Goal: Information Seeking & Learning: Learn about a topic

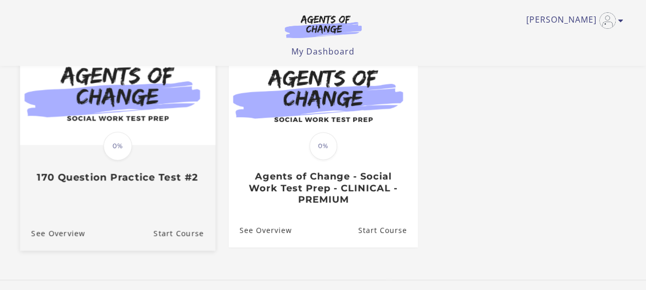
scroll to position [117, 0]
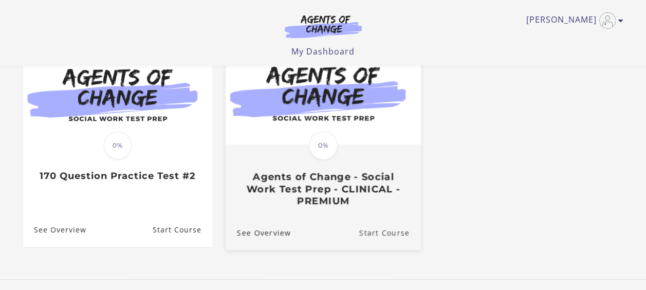
click at [382, 236] on link "Start Course" at bounding box center [390, 232] width 62 height 34
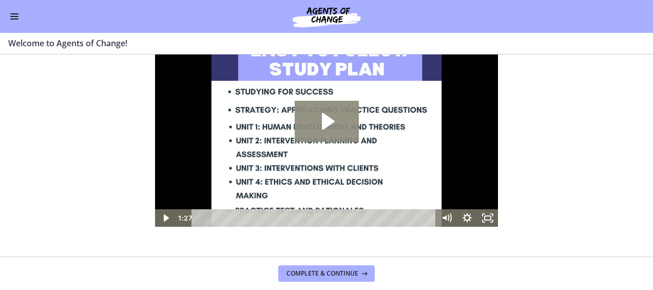
scroll to position [47, 0]
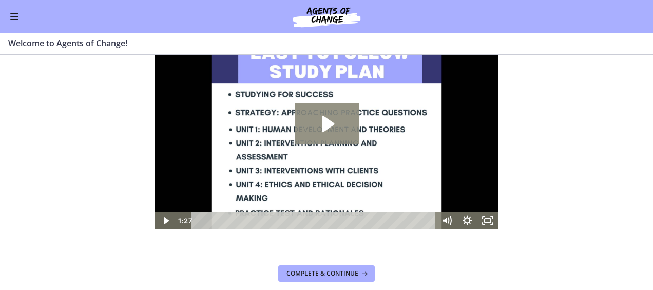
click at [327, 123] on icon "Play Video: c1o6hcmjueu5qasqsu00.mp4" at bounding box center [328, 124] width 12 height 16
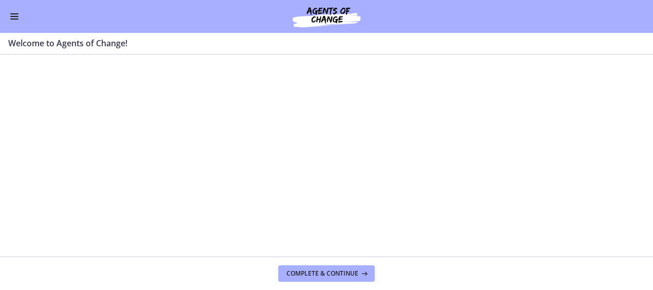
scroll to position [0, 0]
click at [13, 15] on button "Enable menu" at bounding box center [14, 16] width 12 height 12
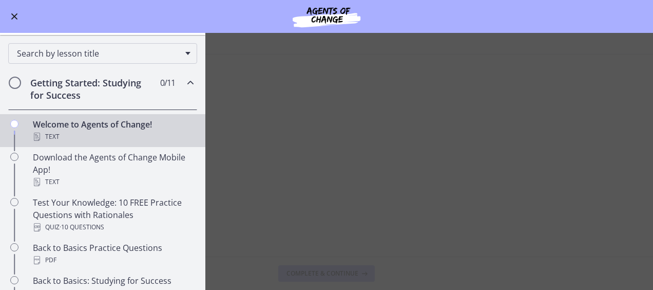
scroll to position [84, 0]
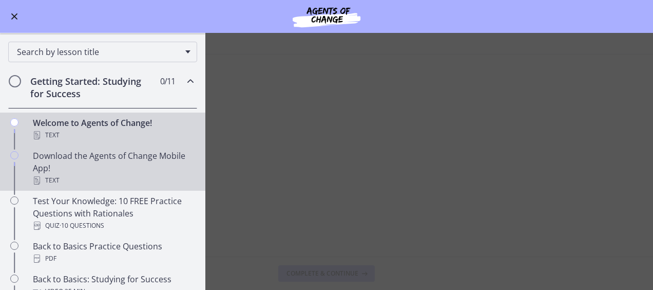
click at [79, 167] on div "Download the Agents of Change Mobile App! Text" at bounding box center [113, 167] width 160 height 37
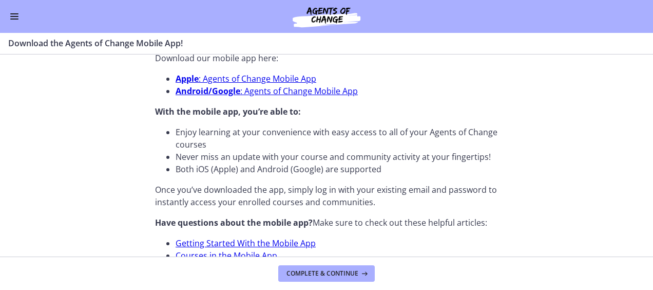
scroll to position [426, 0]
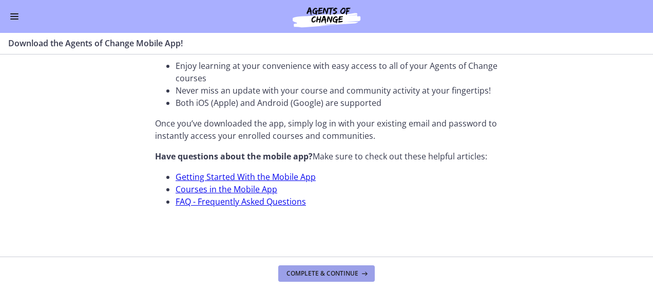
click at [305, 275] on span "Complete & continue" at bounding box center [323, 273] width 72 height 8
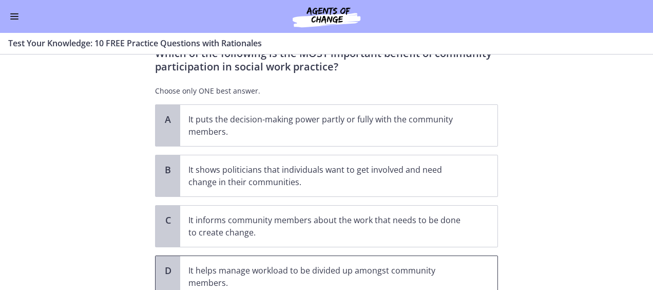
scroll to position [37, 0]
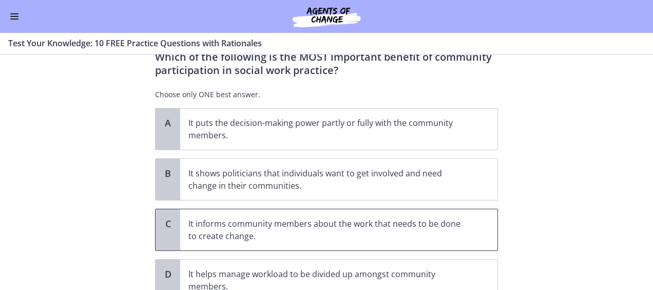
click at [168, 224] on span "C" at bounding box center [168, 223] width 12 height 12
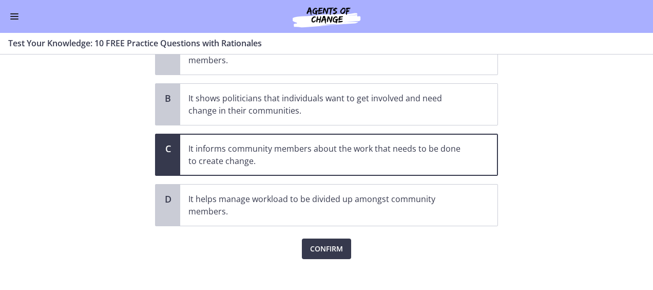
scroll to position [116, 0]
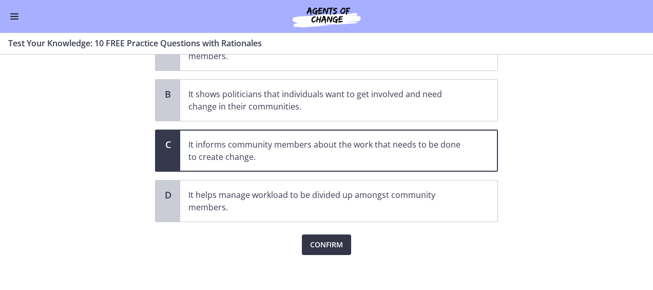
click at [310, 241] on span "Confirm" at bounding box center [326, 244] width 33 height 12
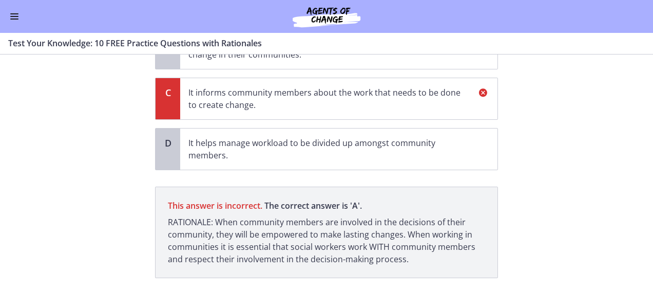
scroll to position [228, 0]
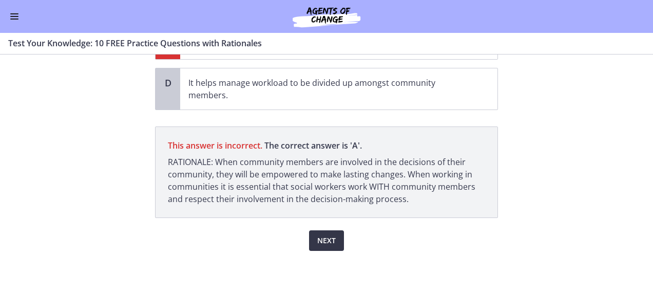
click at [318, 240] on span "Next" at bounding box center [326, 240] width 18 height 12
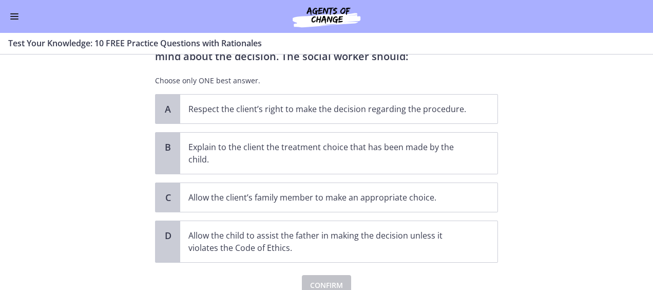
scroll to position [91, 0]
click at [324, 110] on p "Respect the client’s right to make the decision regarding the procedure." at bounding box center [329, 108] width 280 height 12
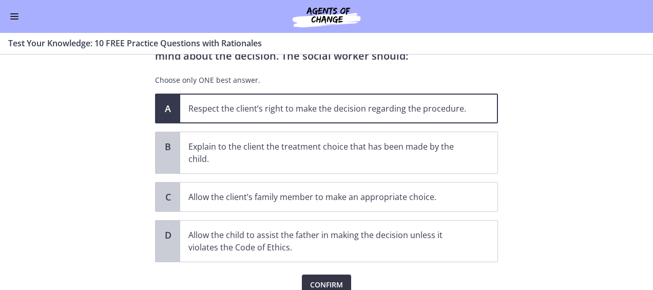
click at [323, 282] on span "Confirm" at bounding box center [326, 284] width 33 height 12
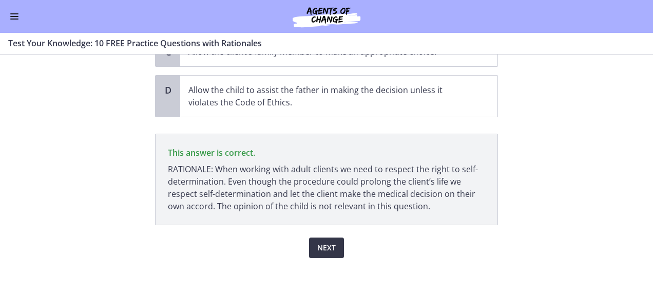
scroll to position [243, 0]
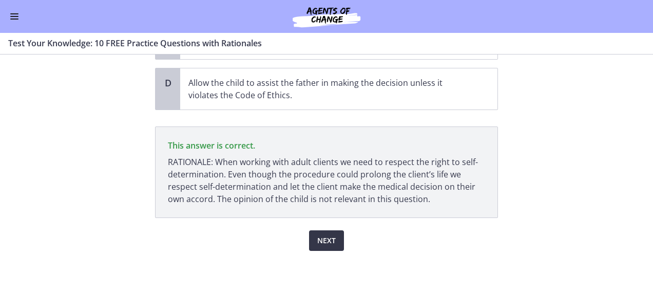
click at [325, 238] on span "Next" at bounding box center [326, 240] width 18 height 12
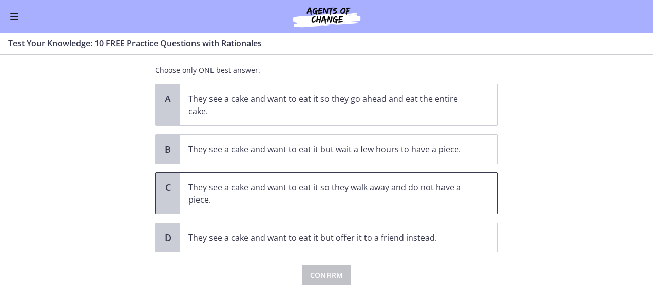
scroll to position [62, 0]
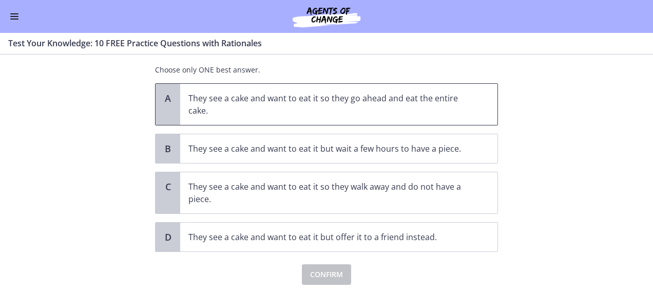
click at [229, 89] on span "They see a cake and want to eat it so they go ahead and eat the entire cake." at bounding box center [338, 104] width 317 height 41
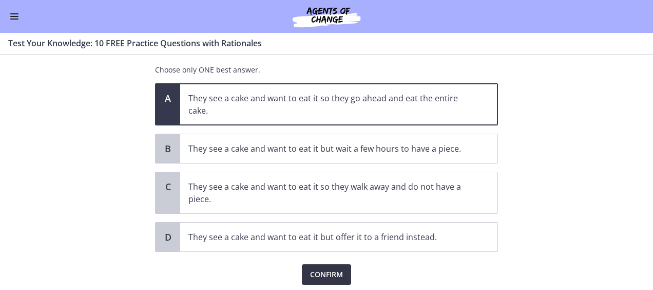
click at [323, 268] on span "Confirm" at bounding box center [326, 274] width 33 height 12
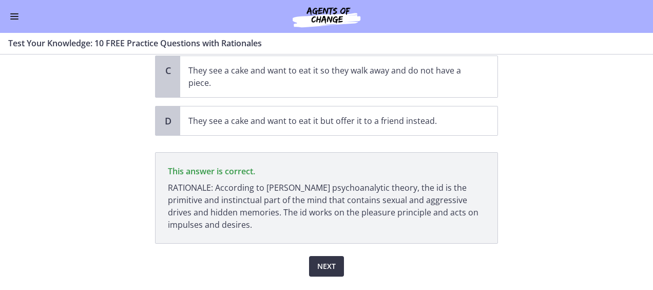
scroll to position [203, 0]
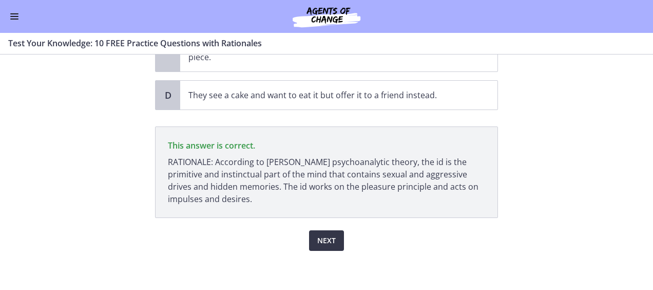
click at [319, 234] on span "Next" at bounding box center [326, 240] width 18 height 12
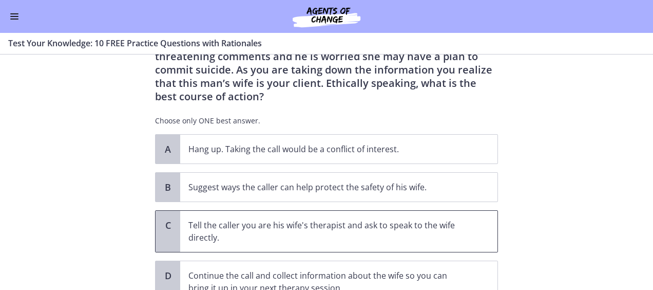
scroll to position [65, 0]
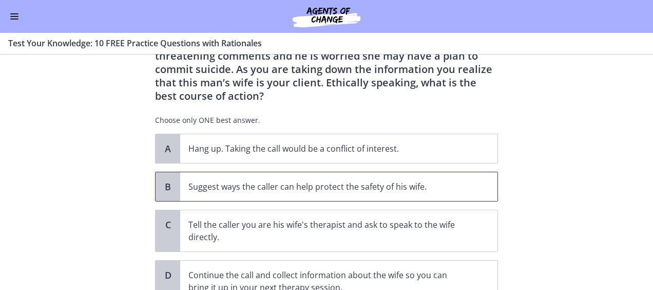
click at [317, 185] on p "Suggest ways the caller can help protect the safety of his wife." at bounding box center [329, 186] width 280 height 12
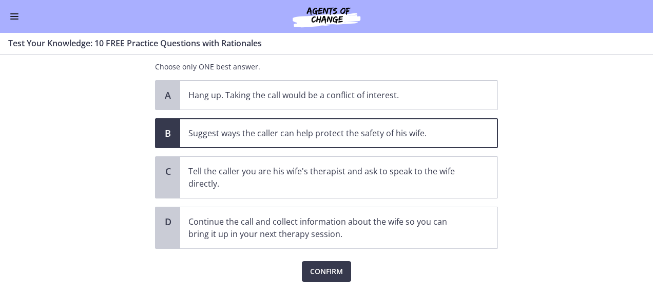
scroll to position [134, 0]
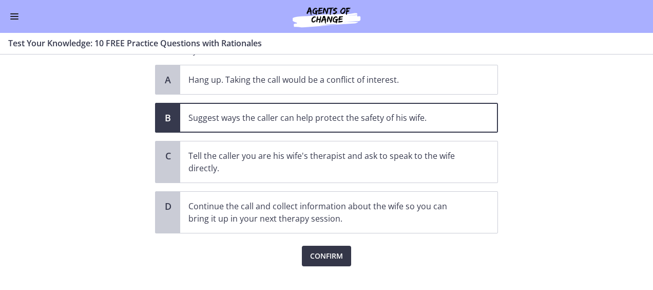
click at [324, 254] on span "Confirm" at bounding box center [326, 256] width 33 height 12
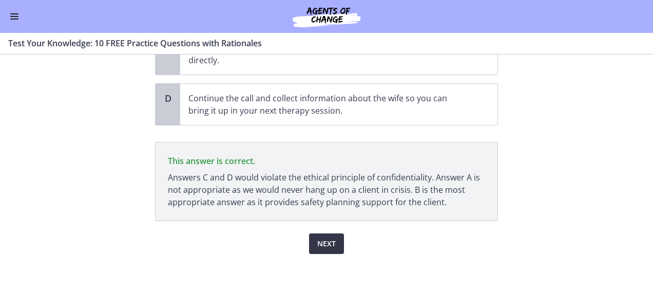
scroll to position [245, 0]
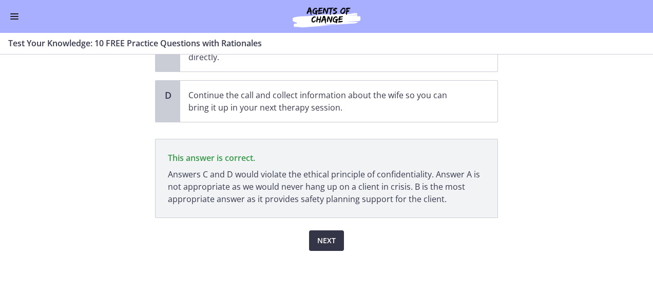
click at [320, 235] on span "Next" at bounding box center [326, 240] width 18 height 12
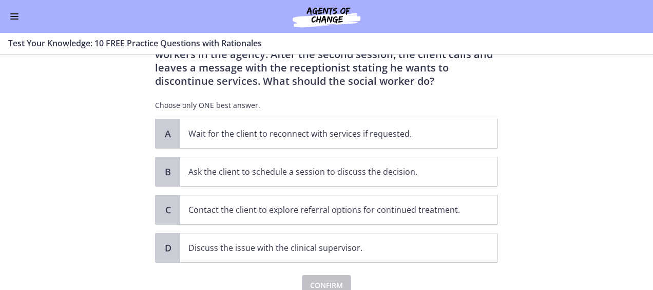
scroll to position [67, 0]
click at [370, 226] on div "A Wait for the client to reconnect with services if requested. B Ask the client…" at bounding box center [326, 190] width 343 height 144
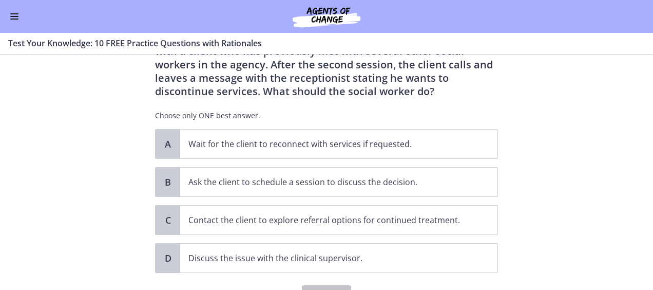
scroll to position [62, 0]
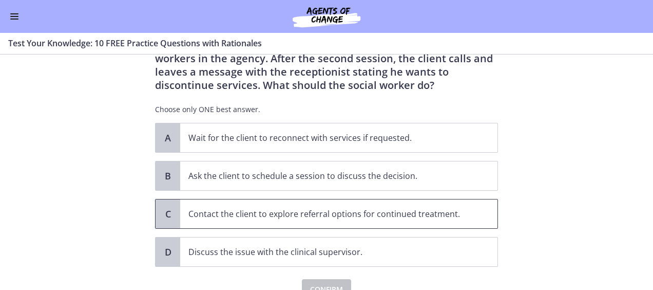
click at [366, 219] on span "Contact the client to explore referral options for continued treatment." at bounding box center [338, 213] width 317 height 29
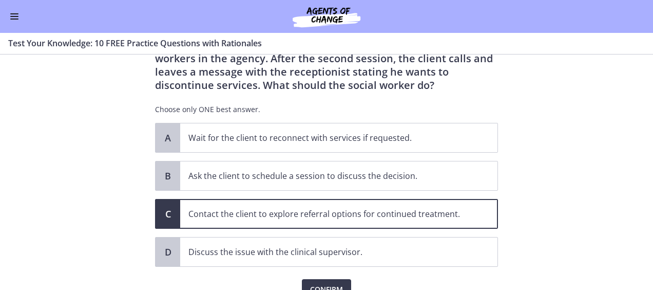
scroll to position [97, 0]
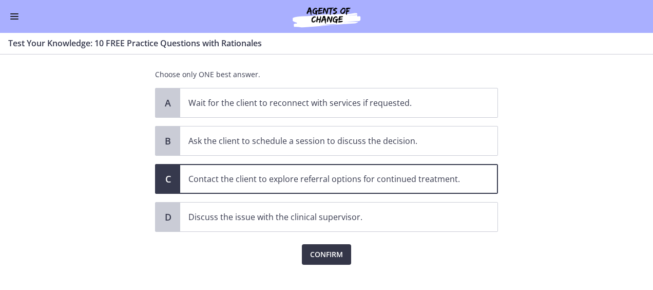
click at [310, 256] on span "Confirm" at bounding box center [326, 254] width 33 height 12
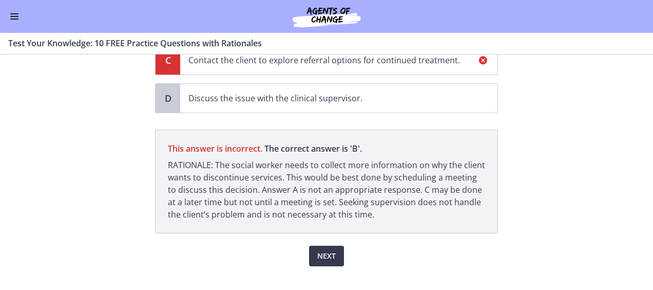
scroll to position [217, 0]
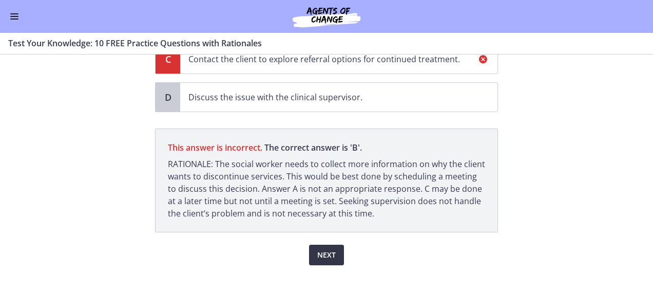
click at [317, 257] on span "Next" at bounding box center [326, 255] width 18 height 12
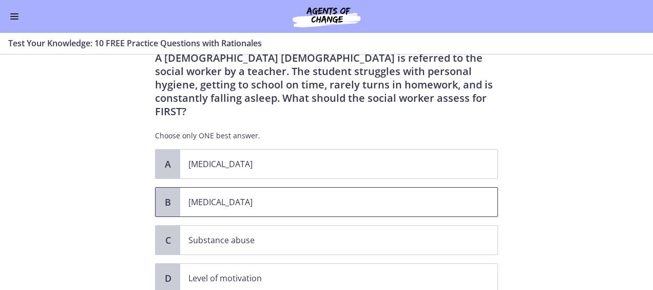
scroll to position [43, 0]
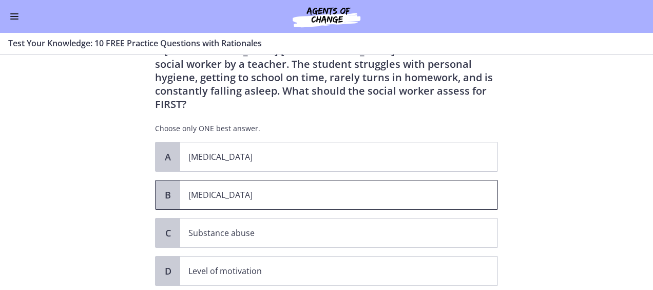
click at [363, 189] on p "[MEDICAL_DATA]" at bounding box center [329, 195] width 280 height 12
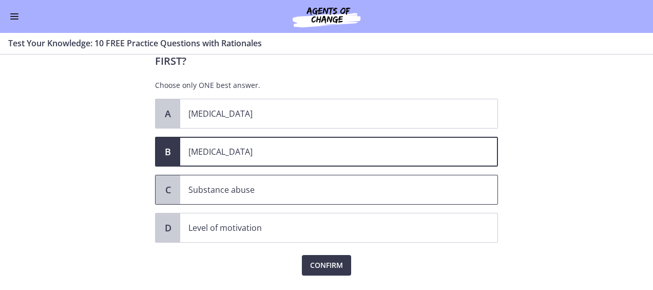
scroll to position [86, 0]
click at [322, 259] on span "Confirm" at bounding box center [326, 265] width 33 height 12
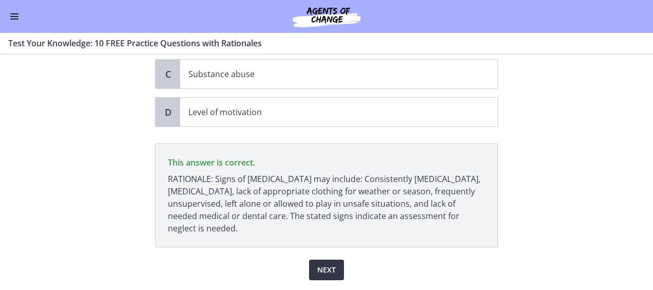
scroll to position [218, 0]
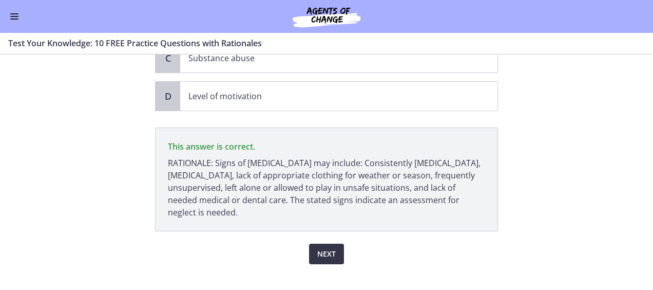
click at [319, 248] on span "Next" at bounding box center [326, 254] width 18 height 12
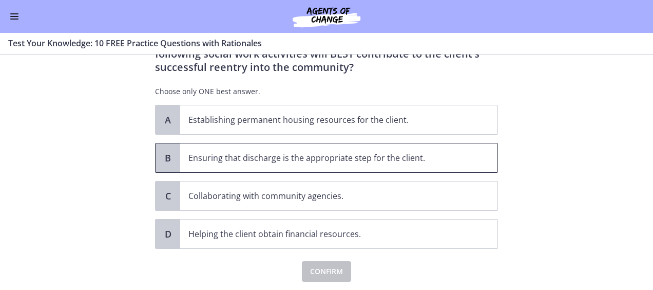
scroll to position [85, 0]
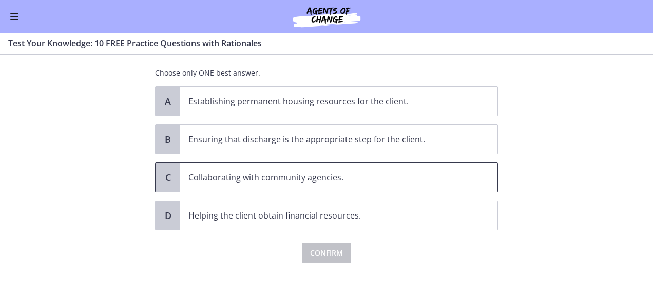
click at [355, 180] on p "Collaborating with community agencies." at bounding box center [329, 177] width 280 height 12
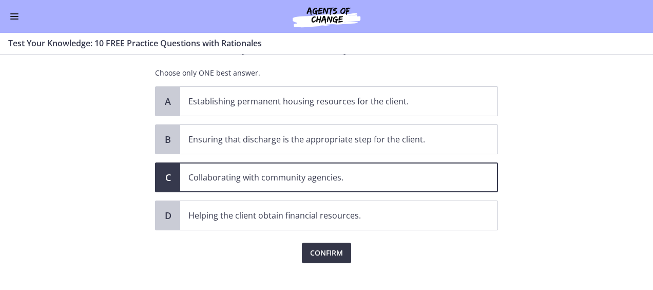
click at [314, 248] on span "Confirm" at bounding box center [326, 253] width 33 height 12
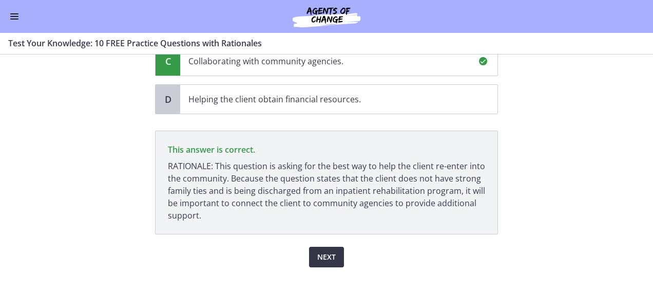
scroll to position [218, 0]
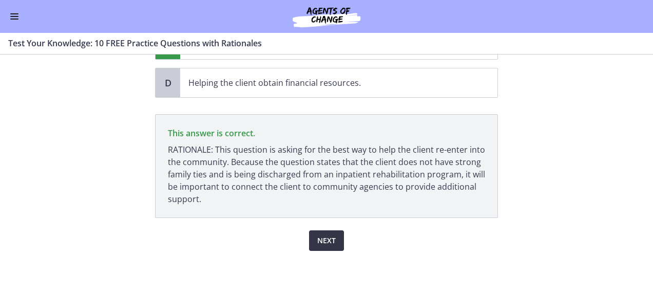
click at [322, 236] on span "Next" at bounding box center [326, 240] width 18 height 12
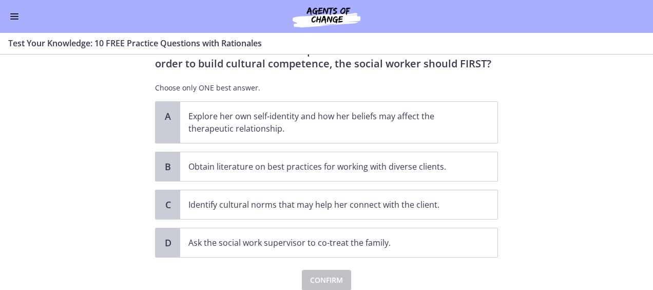
scroll to position [143, 0]
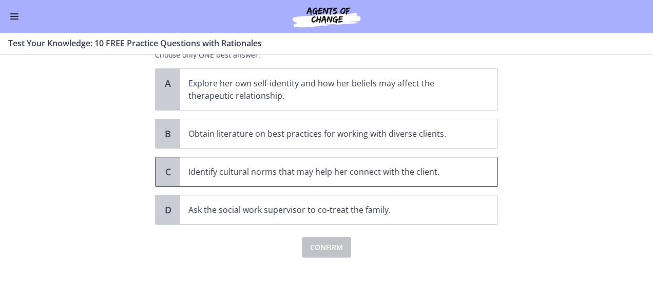
click at [365, 176] on p "Identify cultural norms that may help her connect with the client." at bounding box center [329, 171] width 280 height 12
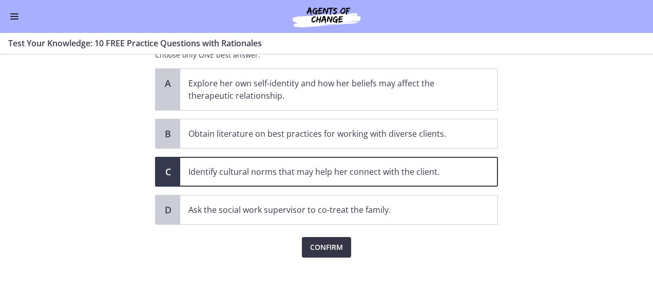
click at [317, 241] on span "Confirm" at bounding box center [326, 247] width 33 height 12
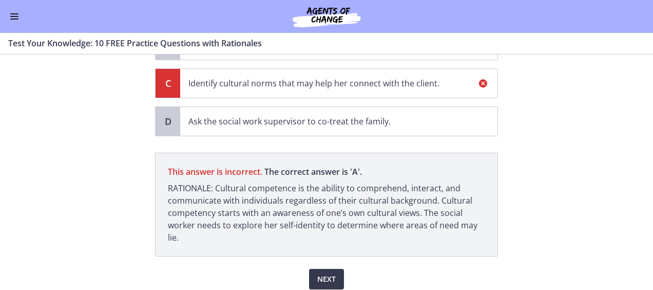
scroll to position [232, 0]
click at [318, 269] on button "Next" at bounding box center [326, 278] width 35 height 21
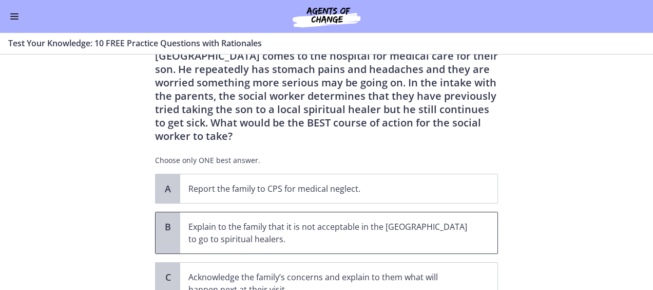
scroll to position [52, 0]
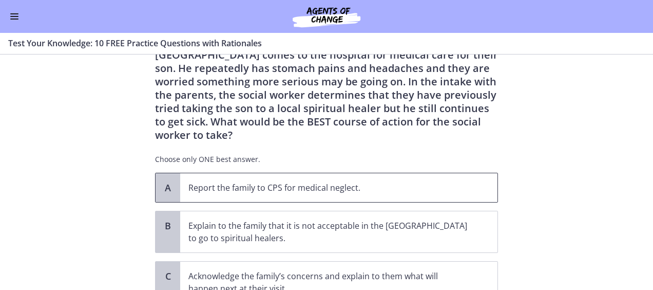
click at [294, 183] on span "Report the family to CPS for medical neglect." at bounding box center [338, 187] width 317 height 29
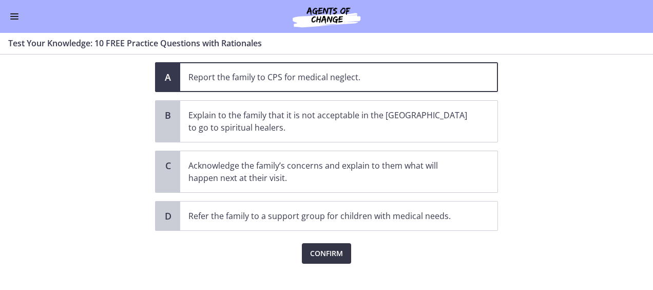
click at [317, 247] on span "Confirm" at bounding box center [326, 253] width 33 height 12
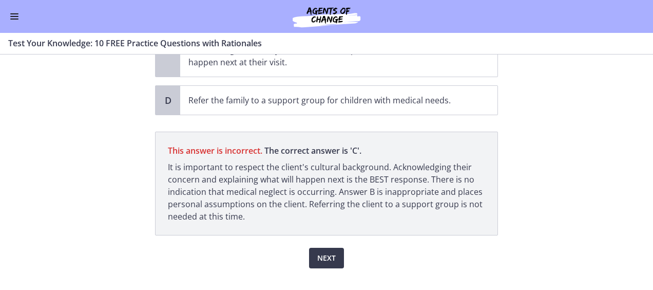
scroll to position [279, 0]
click at [322, 251] on span "Next" at bounding box center [326, 257] width 18 height 12
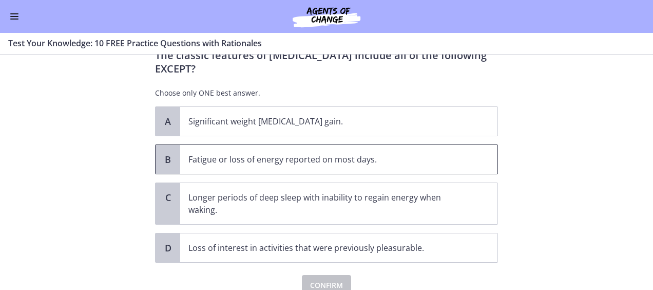
scroll to position [22, 0]
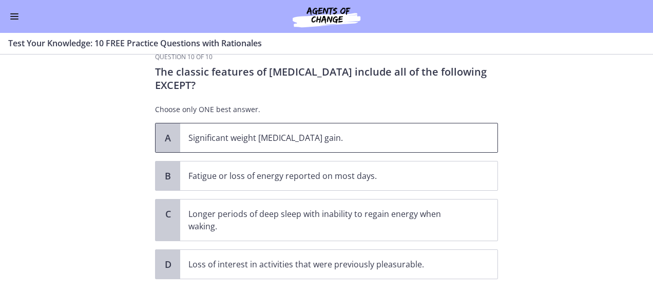
click at [337, 139] on p "Significant weight [MEDICAL_DATA] gain." at bounding box center [329, 138] width 280 height 12
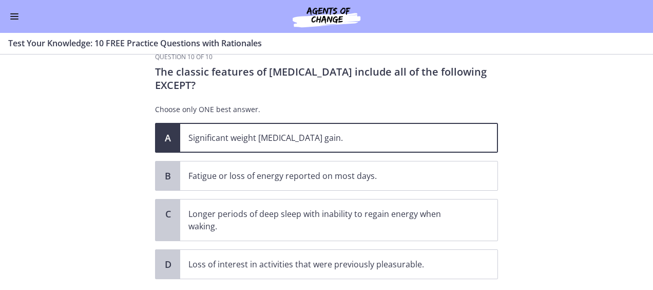
scroll to position [84, 0]
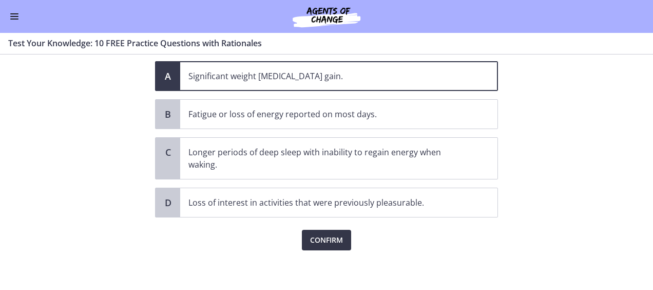
click at [320, 235] on span "Confirm" at bounding box center [326, 240] width 33 height 12
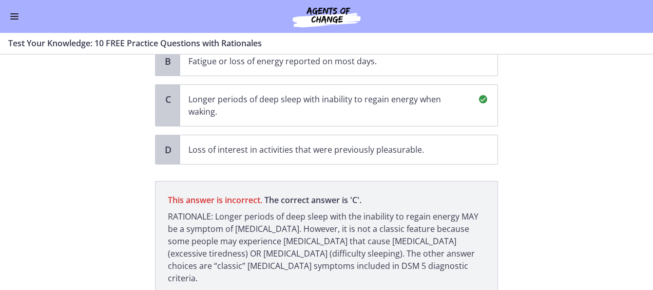
scroll to position [136, 0]
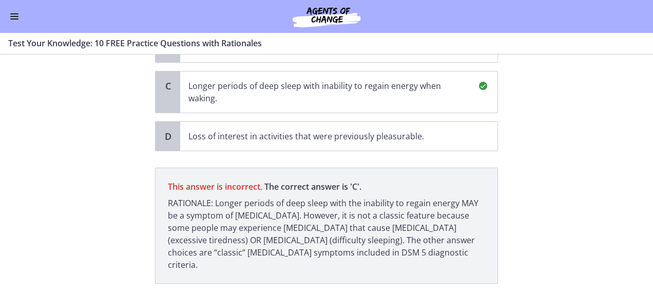
click at [331, 220] on p "RATIONALE: Longer periods of deep sleep with the inability to regain energy MAY…" at bounding box center [326, 234] width 317 height 74
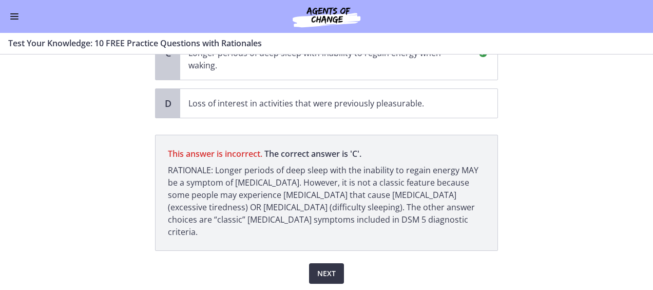
click at [322, 267] on span "Next" at bounding box center [326, 273] width 18 height 12
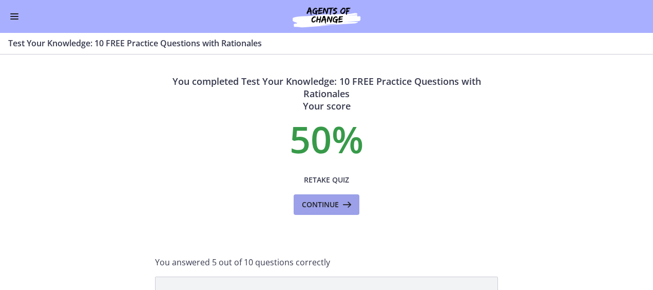
scroll to position [0, 0]
click at [326, 207] on span "Continue" at bounding box center [320, 204] width 37 height 12
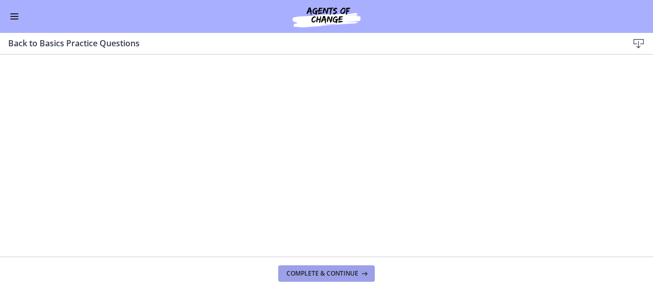
click at [299, 274] on span "Complete & continue" at bounding box center [323, 273] width 72 height 8
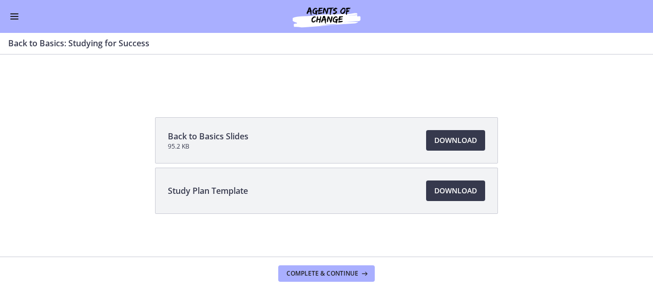
scroll to position [126, 0]
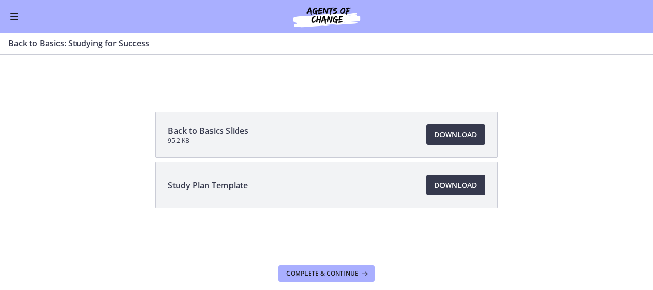
click at [14, 13] on button "Enable menu" at bounding box center [14, 16] width 12 height 12
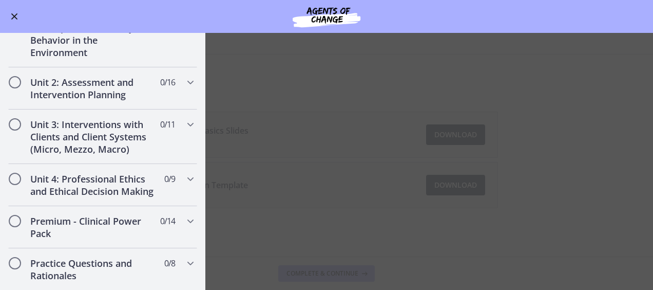
scroll to position [657, 0]
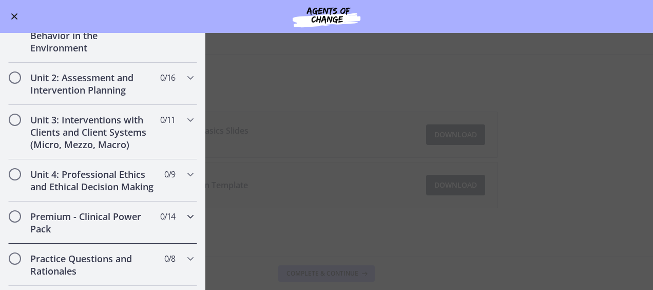
click at [118, 226] on h2 "Premium - Clinical Power Pack" at bounding box center [92, 222] width 125 height 25
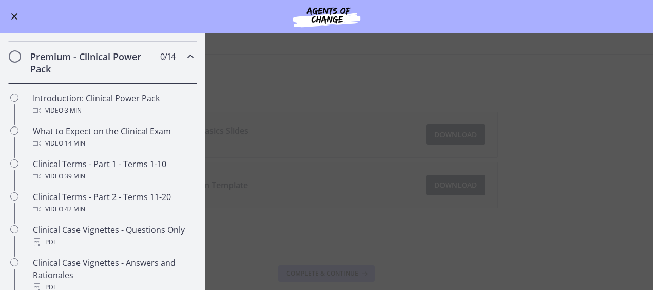
scroll to position [411, 0]
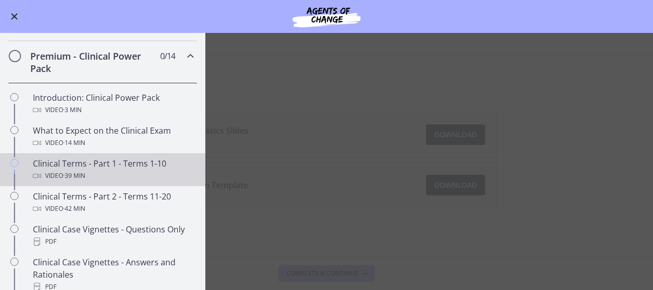
click at [106, 173] on div "Clinical Terms - Part 1 - Terms 1-10 Video · 39 min" at bounding box center [113, 169] width 160 height 25
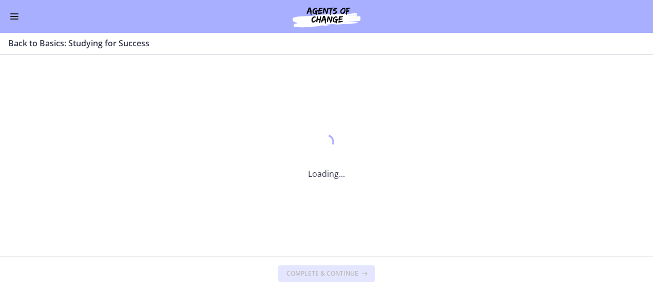
scroll to position [0, 0]
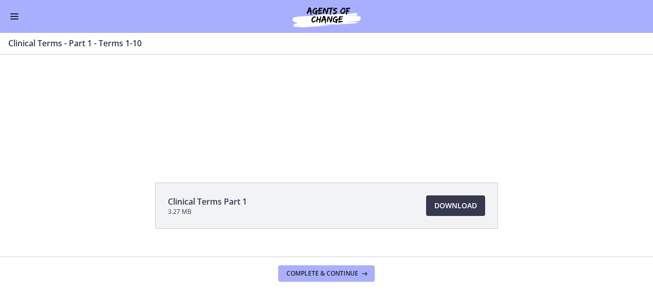
scroll to position [17, 0]
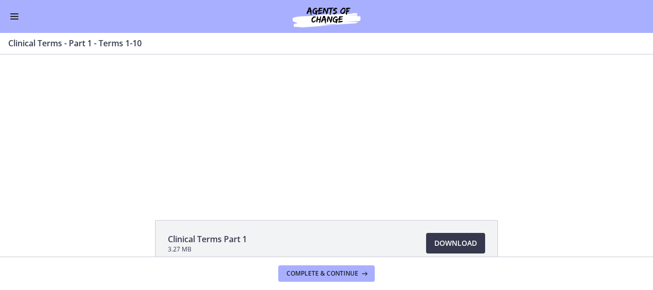
click at [16, 14] on button "Enable menu" at bounding box center [14, 16] width 12 height 12
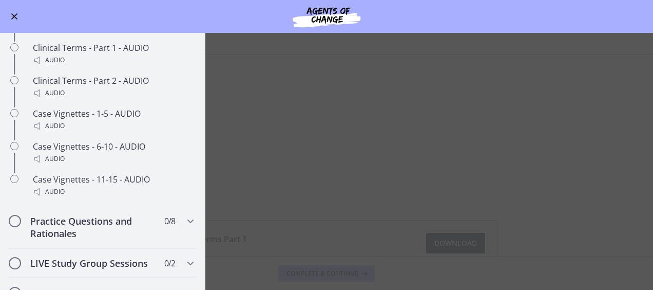
scroll to position [839, 0]
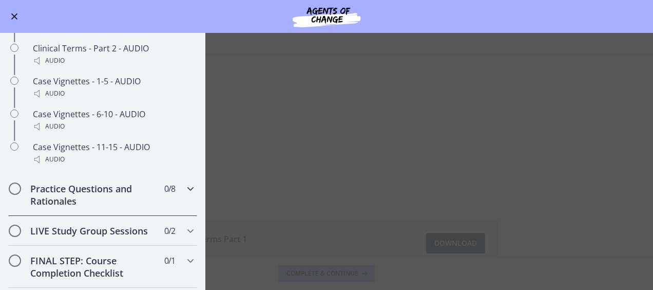
click at [14, 194] on span "Chapters" at bounding box center [15, 188] width 10 height 10
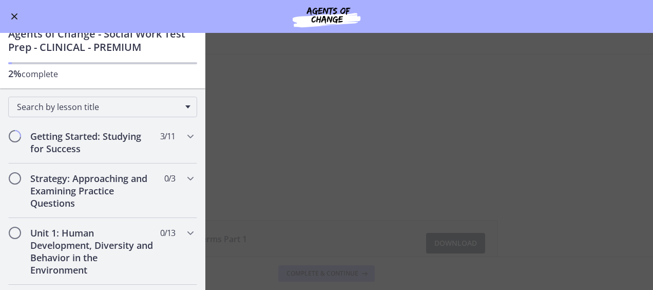
scroll to position [0, 0]
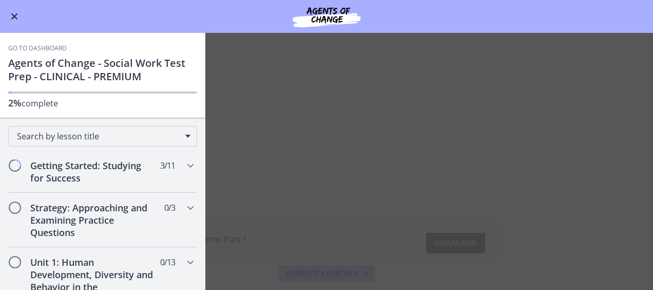
click at [12, 13] on span "Enable menu" at bounding box center [14, 16] width 7 height 7
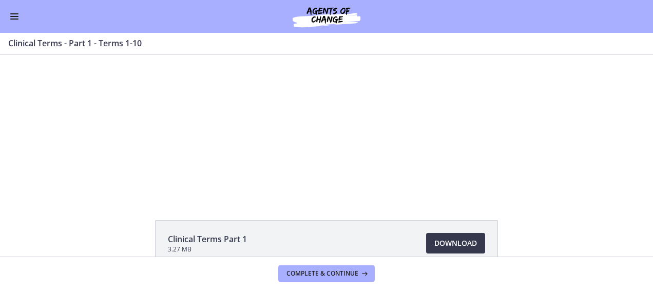
click at [11, 14] on button "Enable menu" at bounding box center [14, 16] width 12 height 12
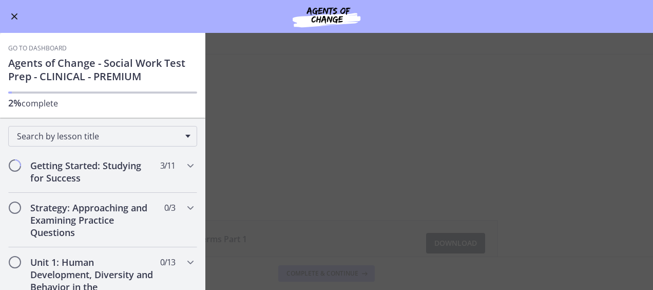
click at [222, 162] on main "Clinical Terms - Part 1 - Terms 1-10 Enable fullscreen Clinical Terms Part 1 3.…" at bounding box center [326, 161] width 653 height 257
click at [106, 14] on div "Go to Dashboard" at bounding box center [326, 16] width 653 height 33
click at [14, 16] on span "Enable menu" at bounding box center [14, 16] width 7 height 7
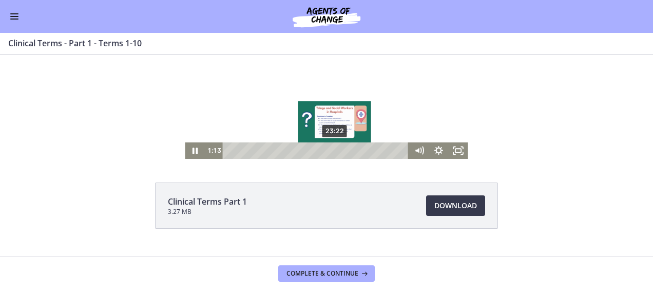
scroll to position [55, 0]
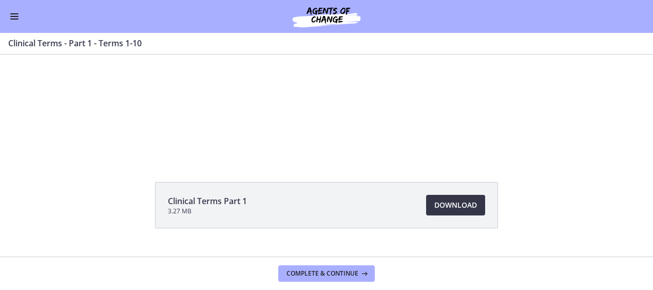
click at [440, 203] on span "Download Opens in a new window" at bounding box center [456, 205] width 43 height 12
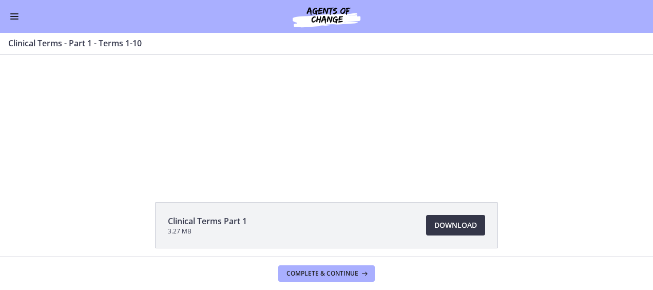
scroll to position [0, 0]
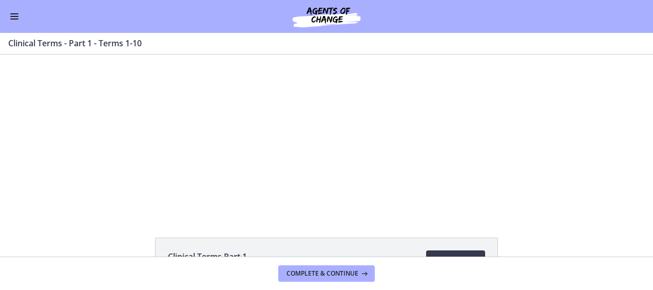
click at [15, 18] on button "Enable menu" at bounding box center [14, 16] width 12 height 12
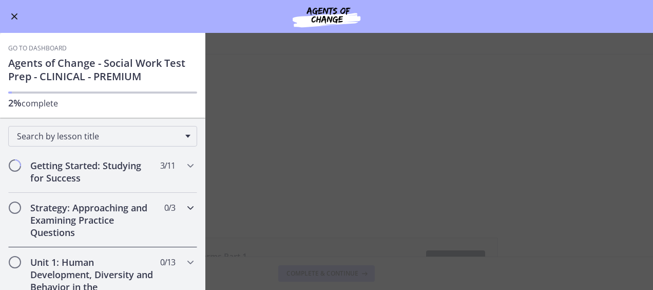
scroll to position [69, 0]
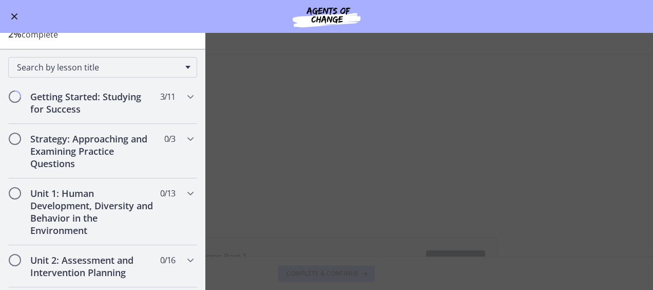
click at [14, 16] on span "Enable menu" at bounding box center [14, 16] width 7 height 7
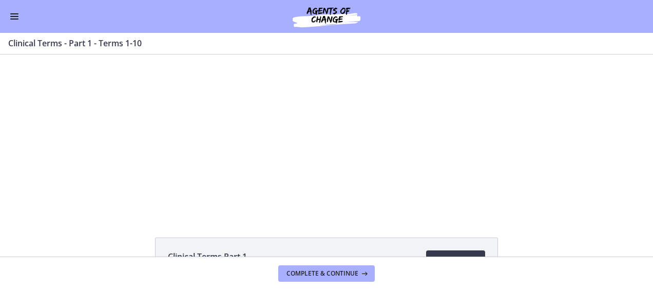
click at [11, 17] on button "Enable menu" at bounding box center [14, 16] width 12 height 12
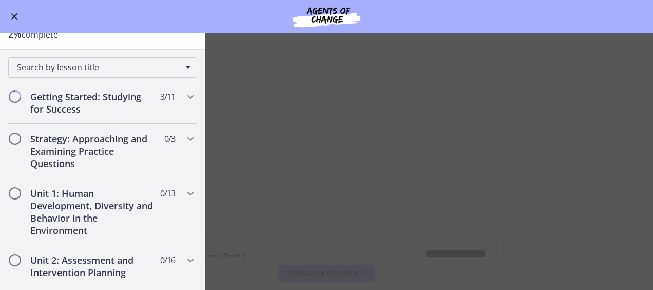
click at [11, 17] on button "Enable menu" at bounding box center [14, 16] width 12 height 12
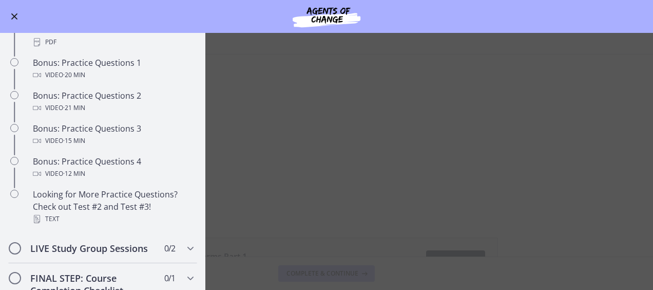
scroll to position [612, 0]
click at [340, 88] on main "Clinical Terms - Part 1 - Terms 1-10 Enable fullscreen Clinical Terms Part 1 3.…" at bounding box center [326, 161] width 653 height 257
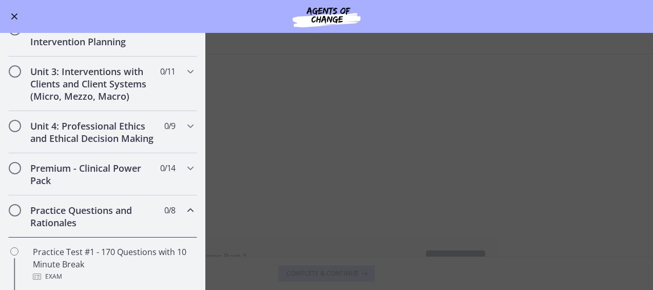
scroll to position [288, 0]
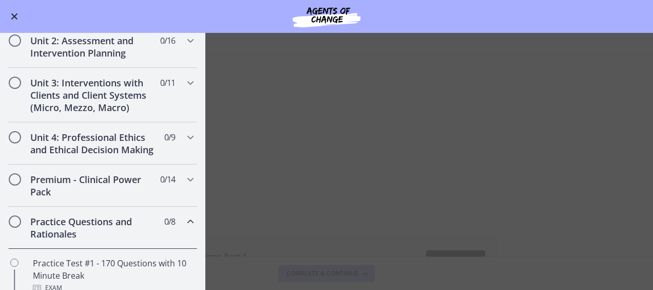
click at [12, 16] on span "Enable menu" at bounding box center [14, 16] width 8 height 1
